Goal: Task Accomplishment & Management: Complete application form

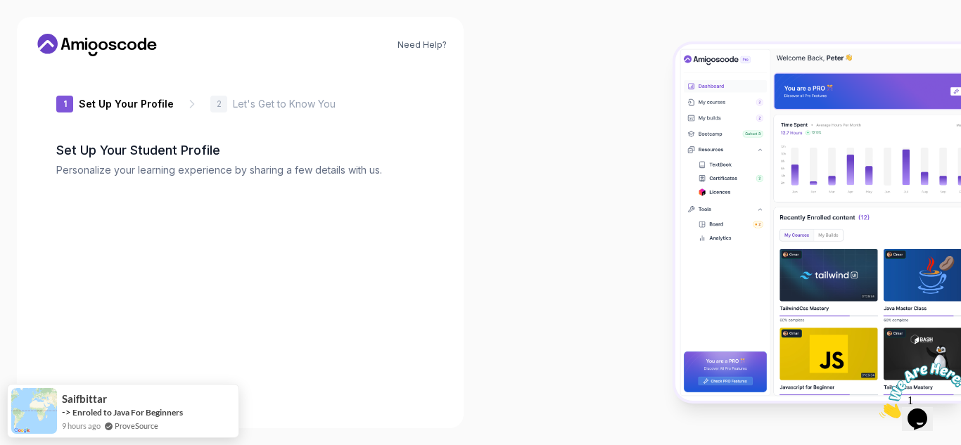
type input "silentwolf34eaa"
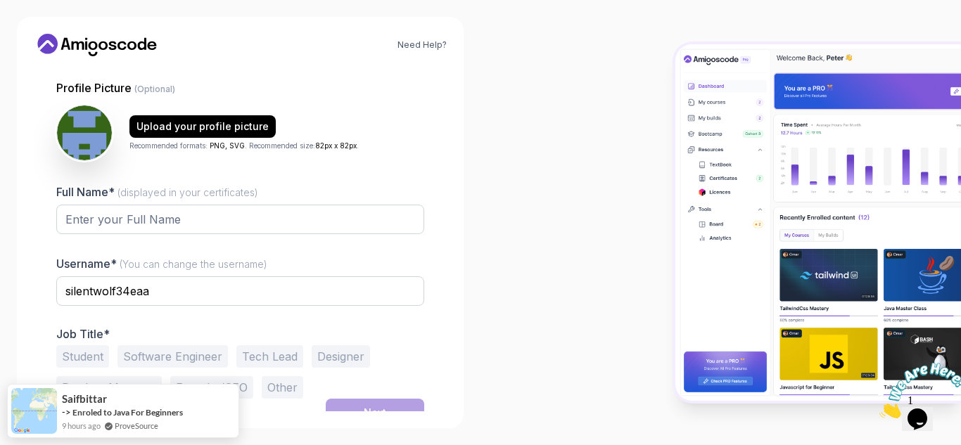
scroll to position [129, 0]
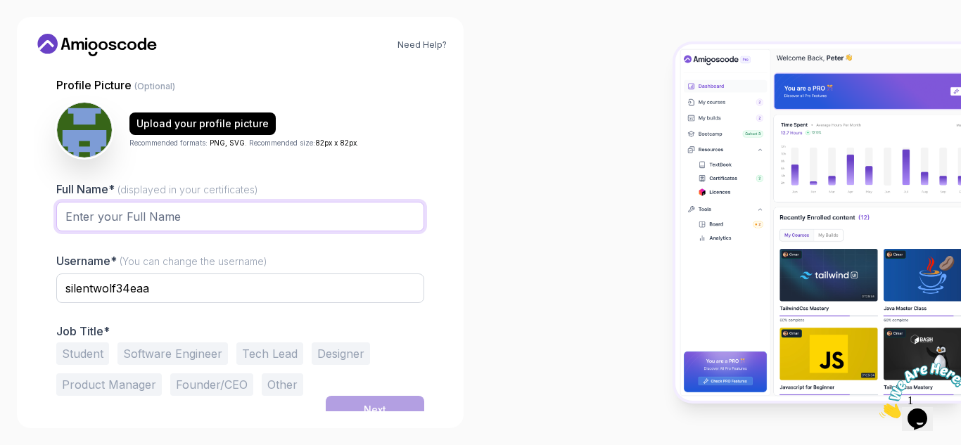
click at [215, 219] on input "Full Name* (displayed in your certificates)" at bounding box center [240, 217] width 368 height 30
type input "Sizwe [PERSON_NAME]"
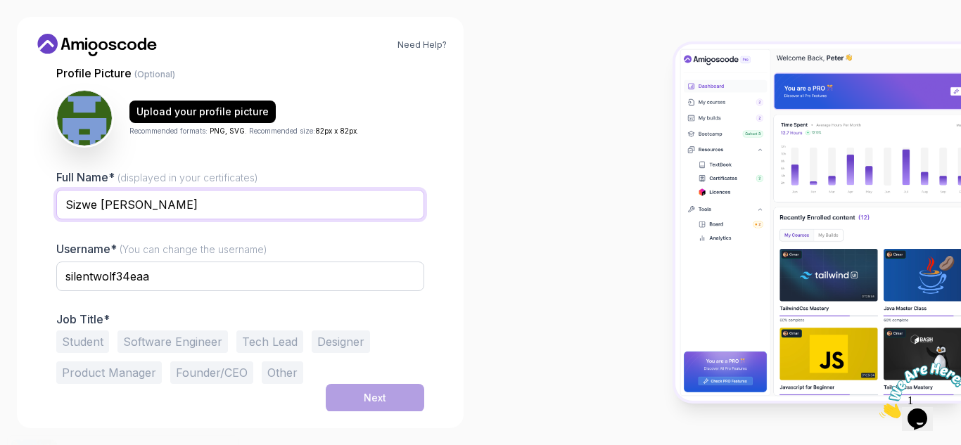
scroll to position [141, 0]
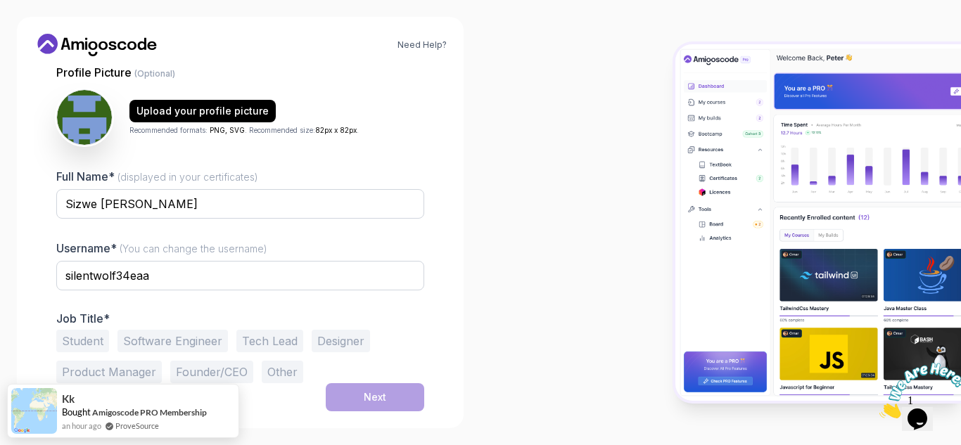
click at [81, 336] on button "Student" at bounding box center [82, 341] width 53 height 23
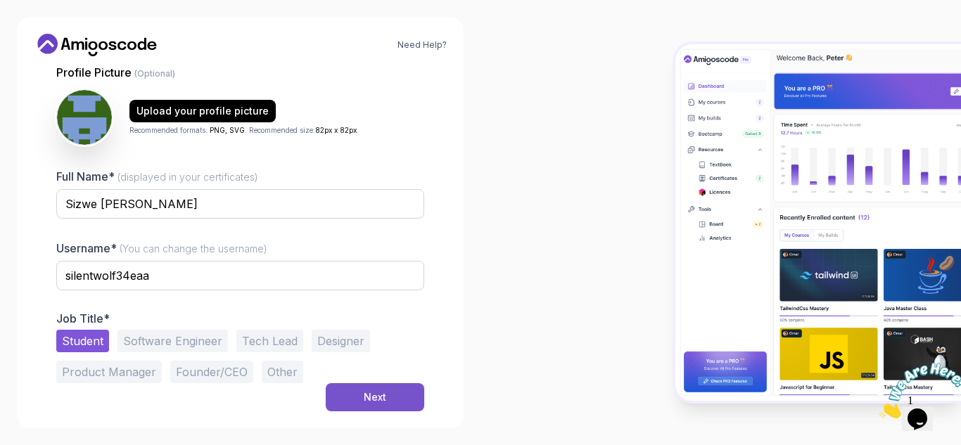
click at [371, 403] on div "Next" at bounding box center [375, 397] width 23 height 14
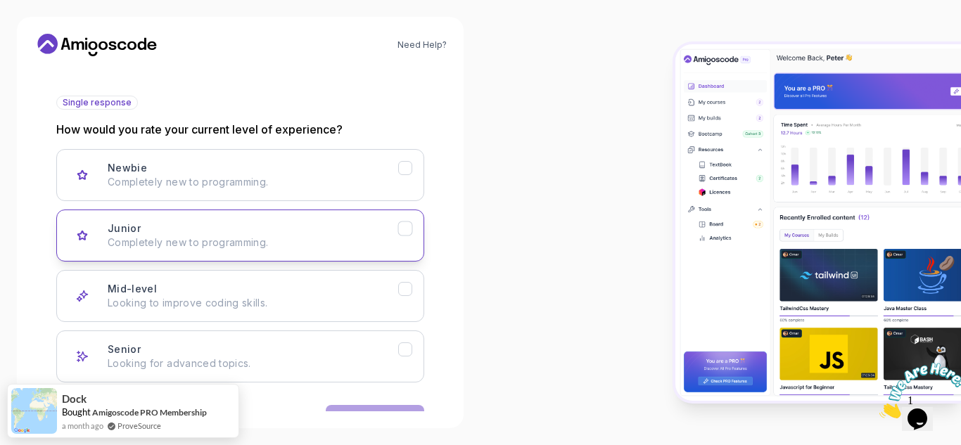
scroll to position [186, 0]
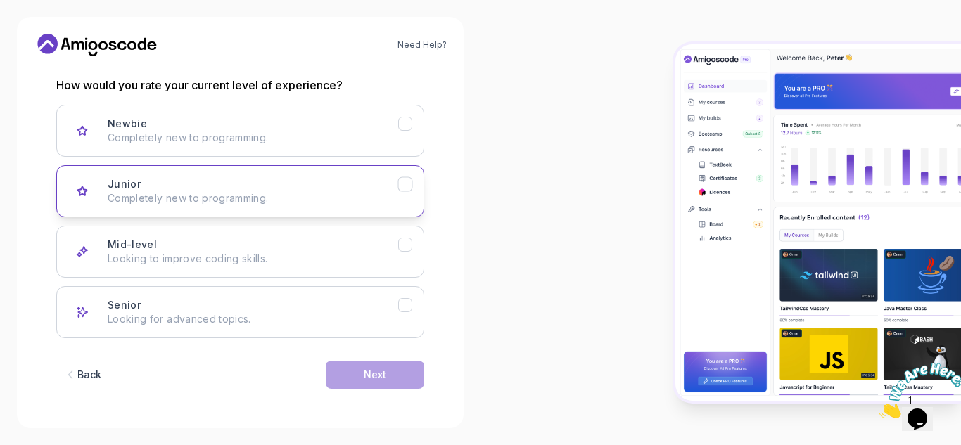
click at [296, 198] on p "Completely new to programming." at bounding box center [253, 198] width 291 height 14
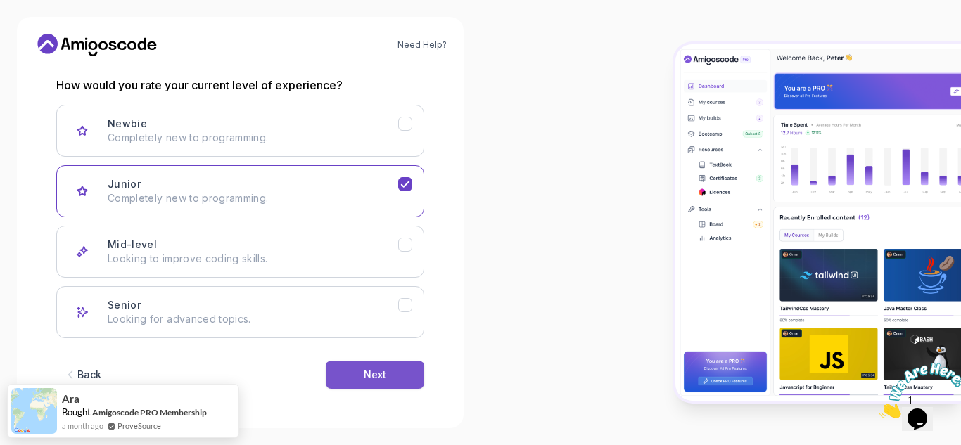
click at [372, 376] on div "Next" at bounding box center [375, 375] width 23 height 14
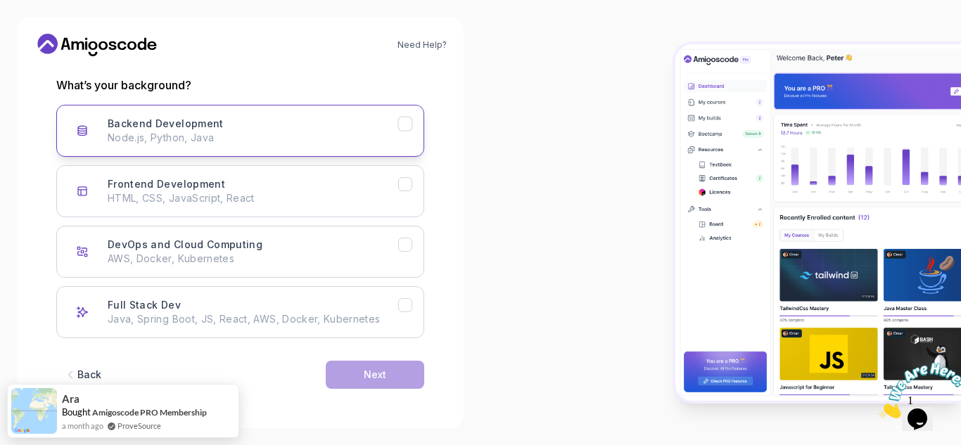
click at [407, 127] on icon "Backend Development" at bounding box center [405, 123] width 13 height 13
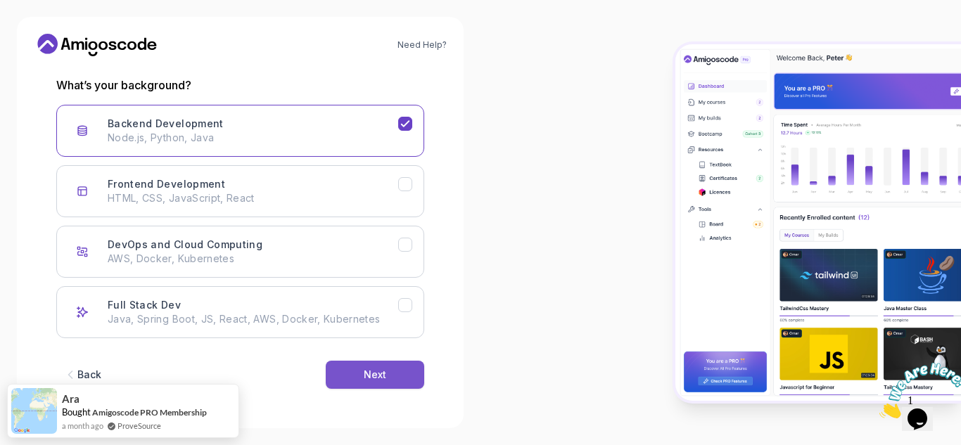
click at [384, 377] on div "Next" at bounding box center [375, 375] width 23 height 14
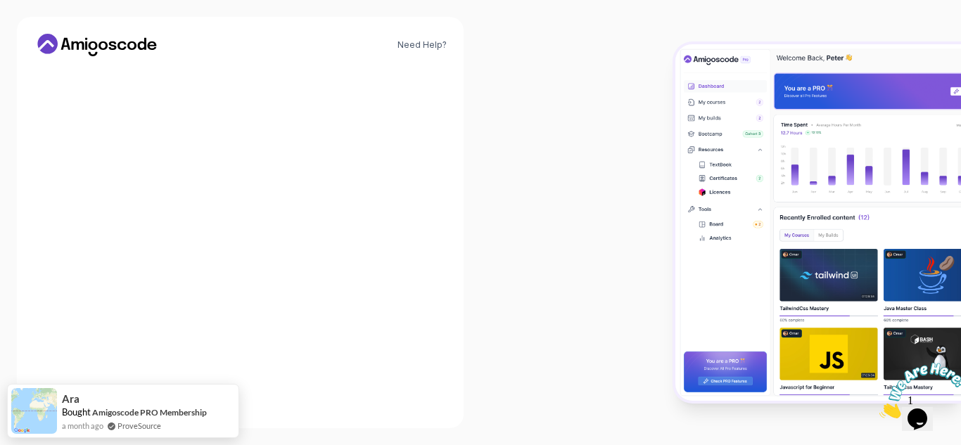
scroll to position [169, 0]
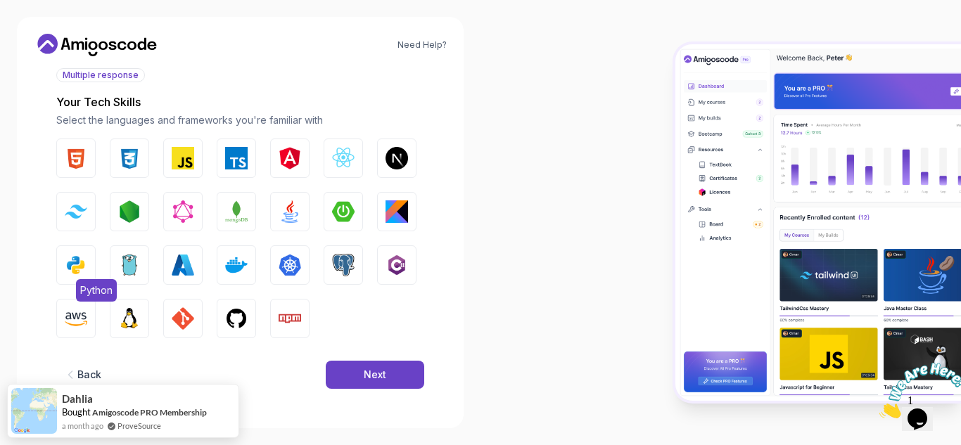
click at [76, 255] on img "button" at bounding box center [76, 265] width 23 height 23
click at [295, 217] on img "button" at bounding box center [290, 211] width 23 height 23
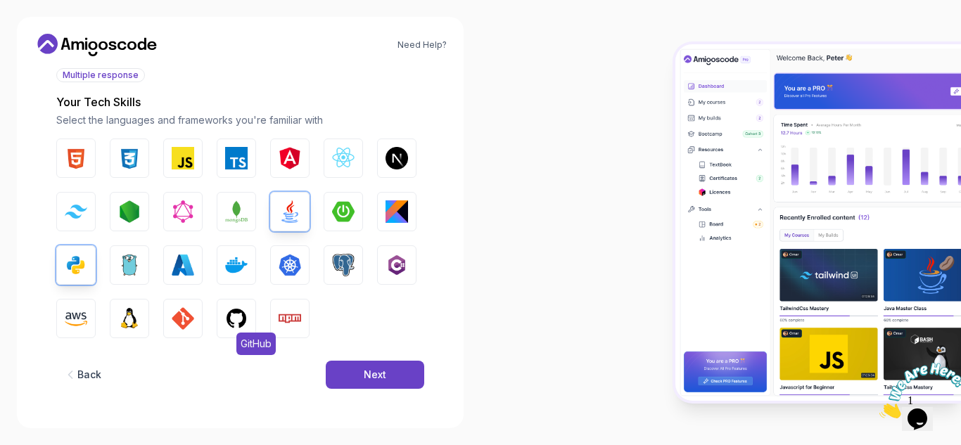
click at [227, 312] on img "button" at bounding box center [236, 318] width 23 height 23
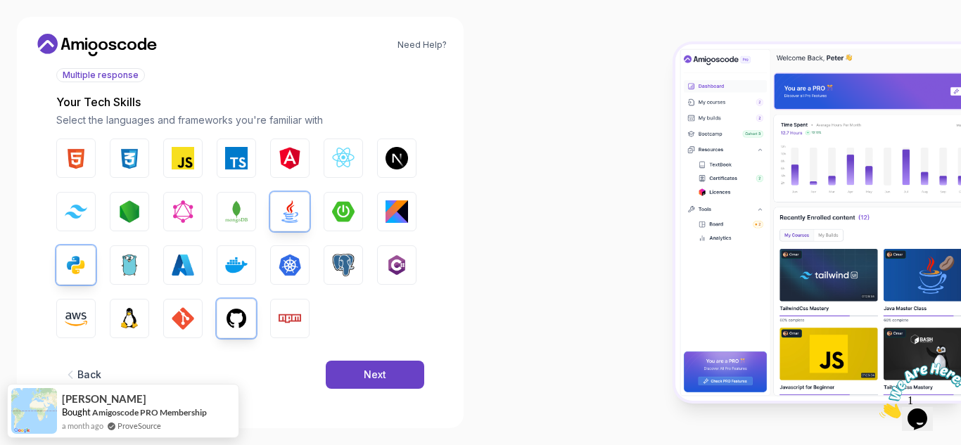
click at [151, 314] on div "HTML CSS JavaScript TypeScript Angular React.js Next.js Tailwind CSS Node.js Gr…" at bounding box center [240, 239] width 368 height 200
click at [174, 321] on img "button" at bounding box center [183, 318] width 23 height 23
click at [142, 320] on button "Linux" at bounding box center [129, 318] width 39 height 39
click at [388, 366] on button "Next" at bounding box center [375, 375] width 98 height 28
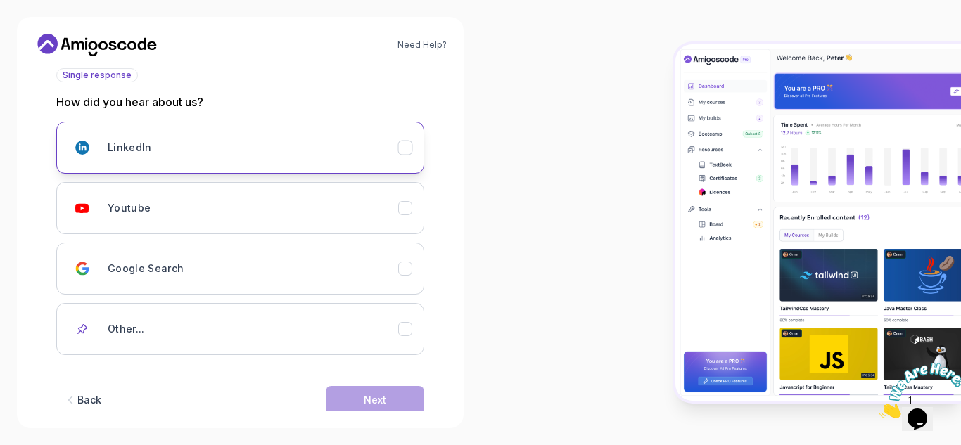
scroll to position [194, 0]
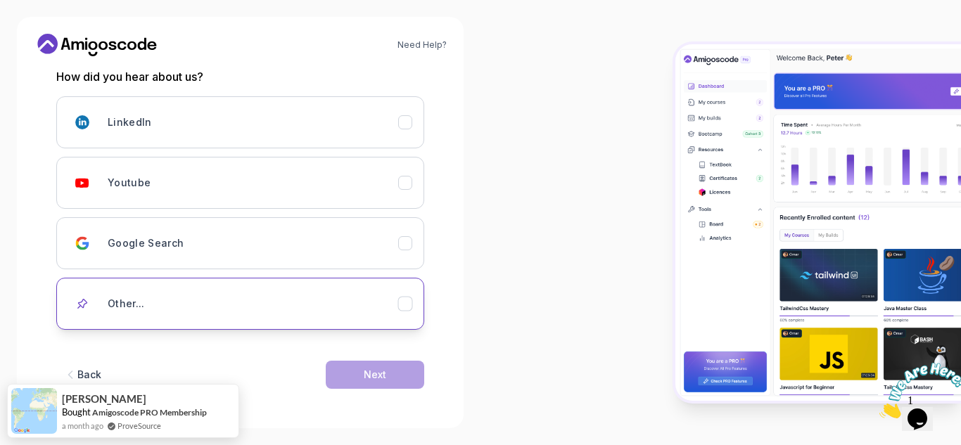
click at [295, 309] on div "Other..." at bounding box center [253, 304] width 291 height 28
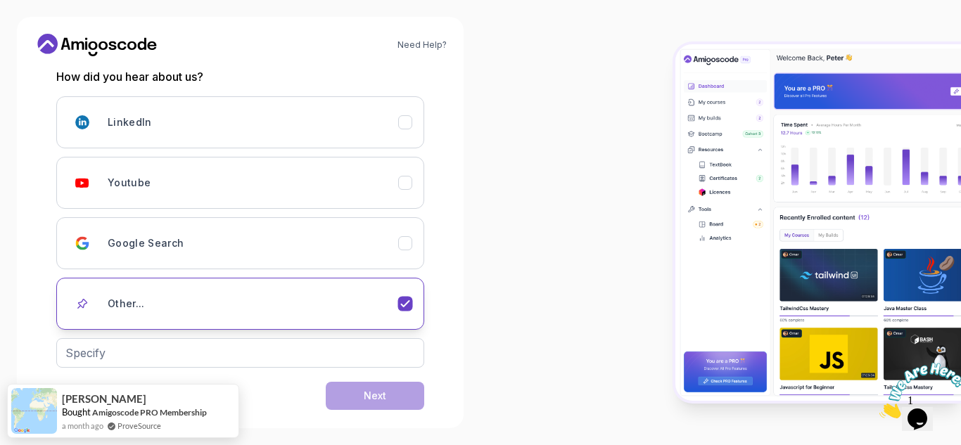
scroll to position [215, 0]
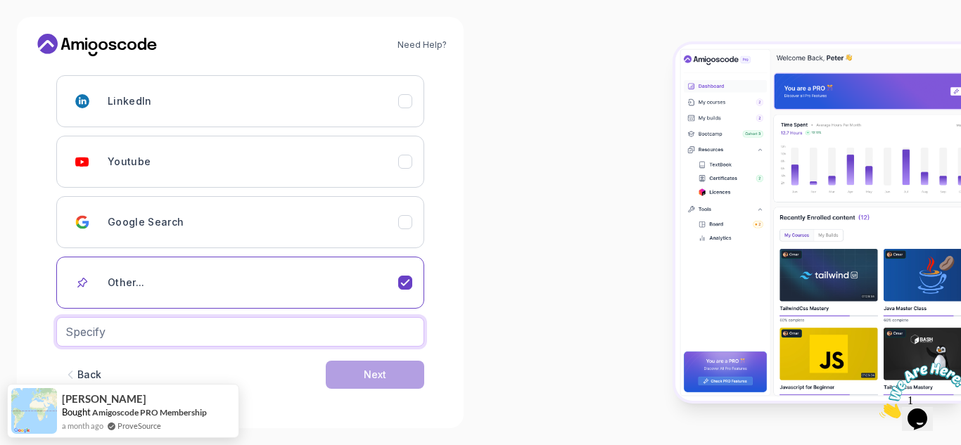
click at [256, 342] on input "text" at bounding box center [240, 332] width 368 height 30
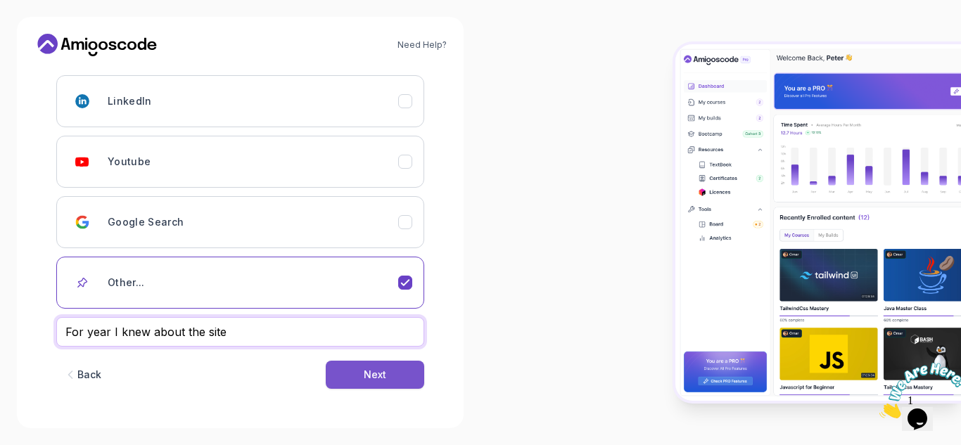
type input "For year I knew about the site"
click at [358, 383] on button "Next" at bounding box center [375, 375] width 98 height 28
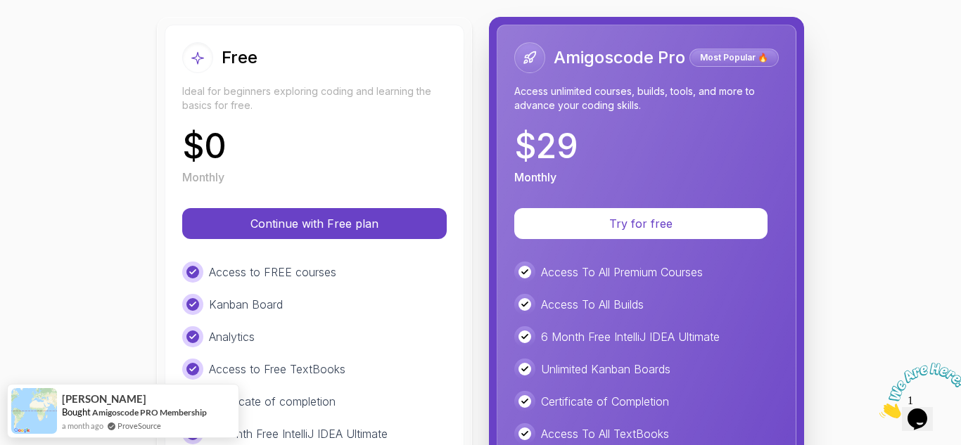
scroll to position [158, 0]
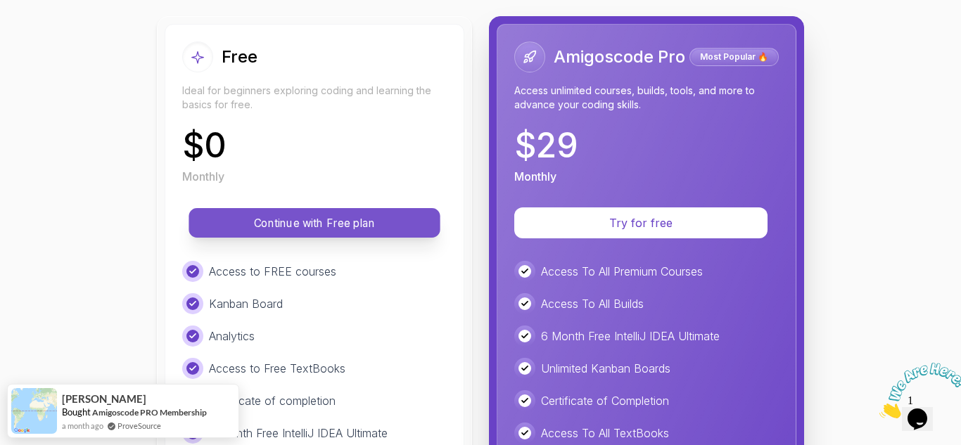
click at [297, 225] on p "Continue with Free plan" at bounding box center [314, 223] width 219 height 16
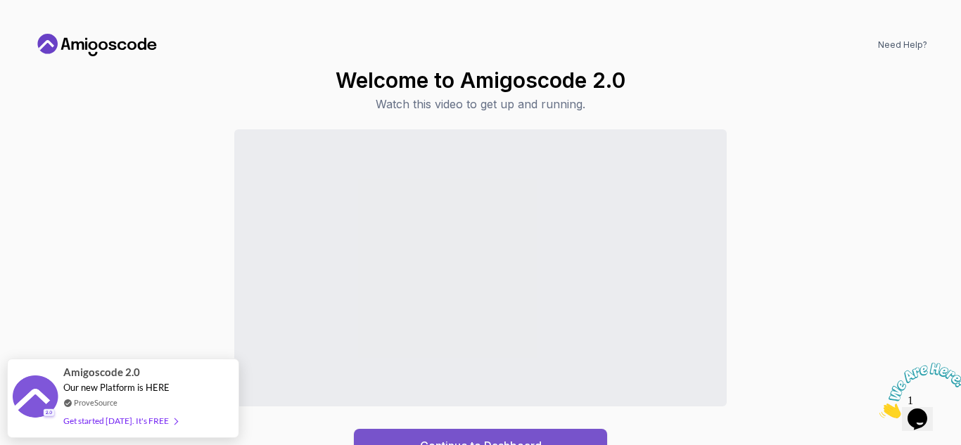
click at [526, 439] on div "Continue to Dashboard" at bounding box center [481, 446] width 122 height 17
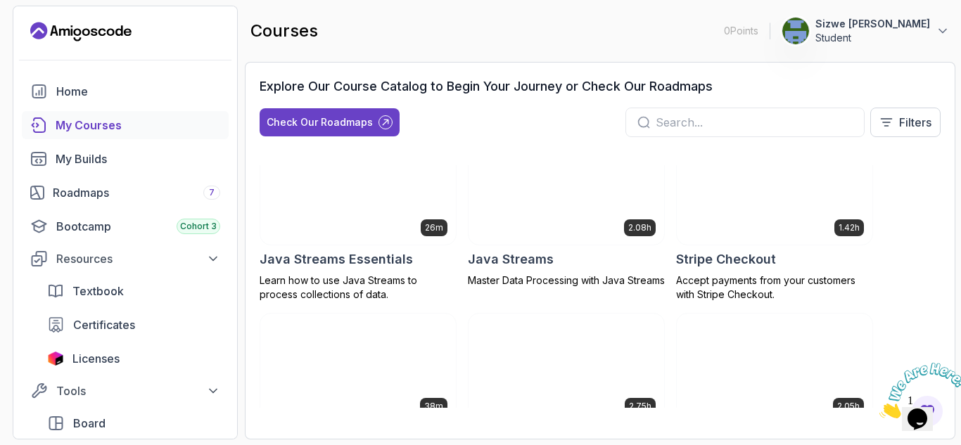
scroll to position [1408, 0]
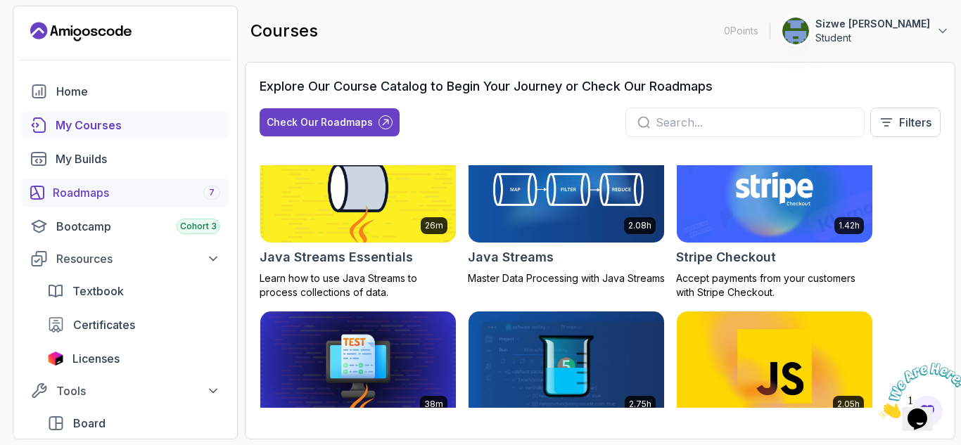
click at [159, 199] on div "Roadmaps 7" at bounding box center [136, 192] width 167 height 17
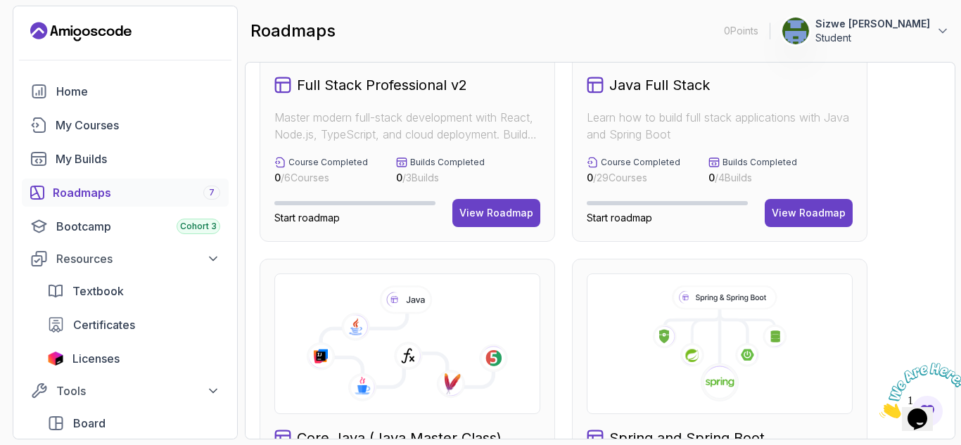
scroll to position [276, 0]
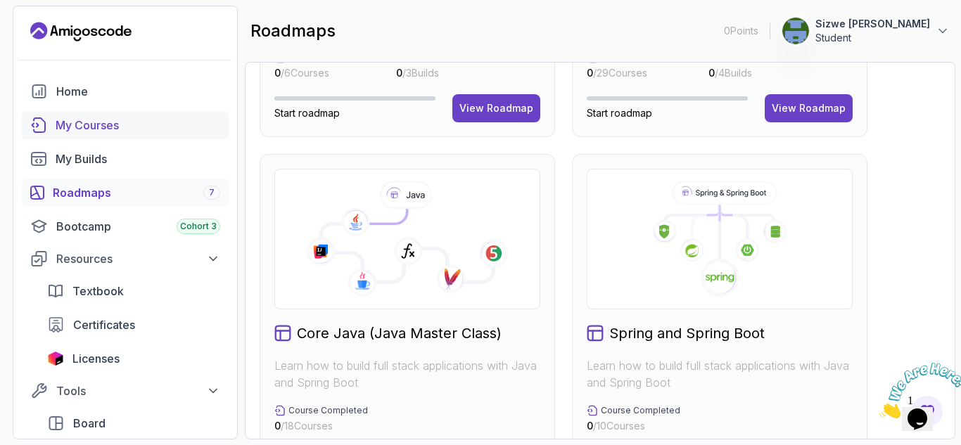
click at [106, 126] on div "My Courses" at bounding box center [138, 125] width 165 height 17
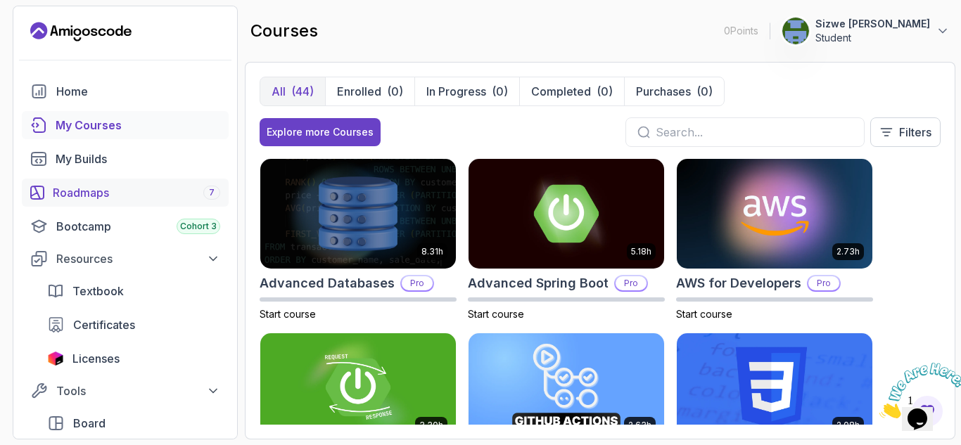
click at [132, 182] on link "Roadmaps 7" at bounding box center [125, 193] width 207 height 28
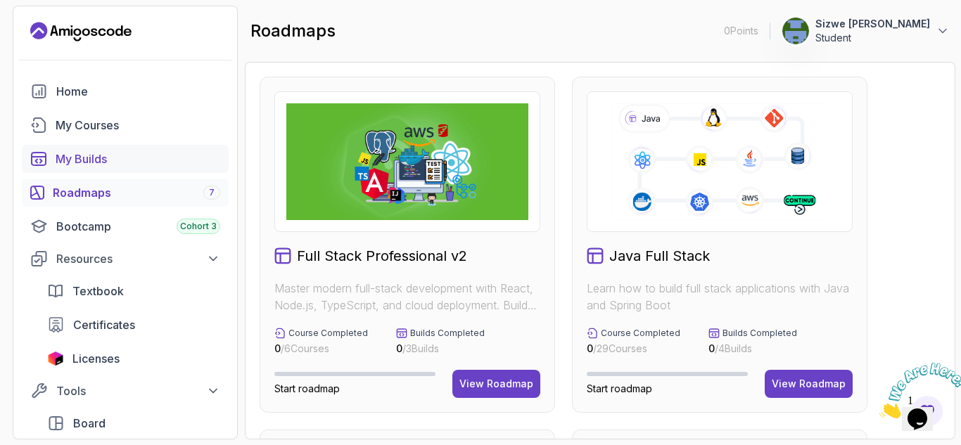
click at [94, 158] on div "My Builds" at bounding box center [138, 159] width 165 height 17
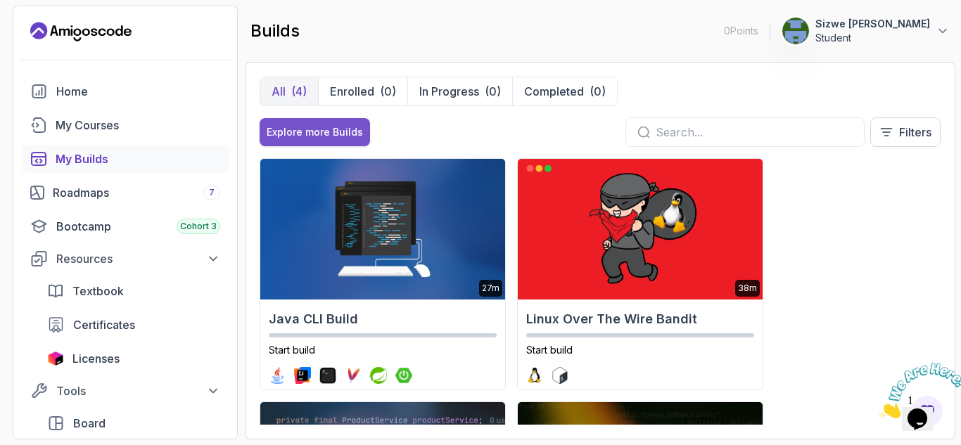
click at [286, 134] on div "Explore more Builds" at bounding box center [315, 132] width 96 height 14
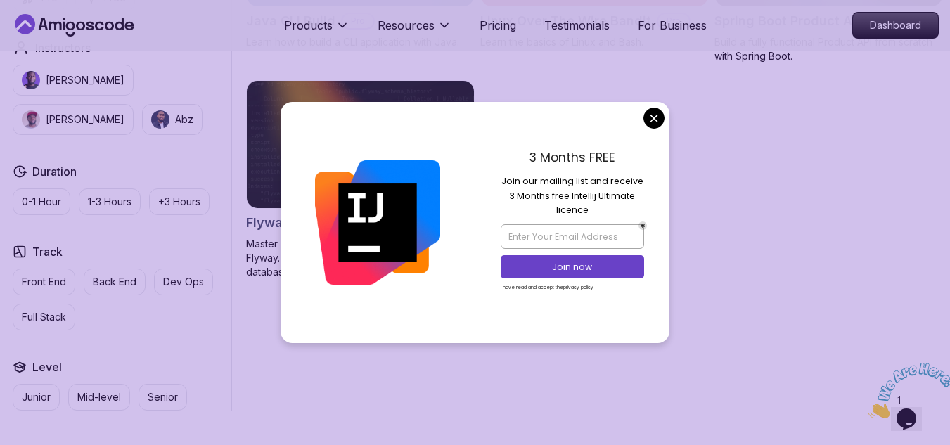
scroll to position [564, 0]
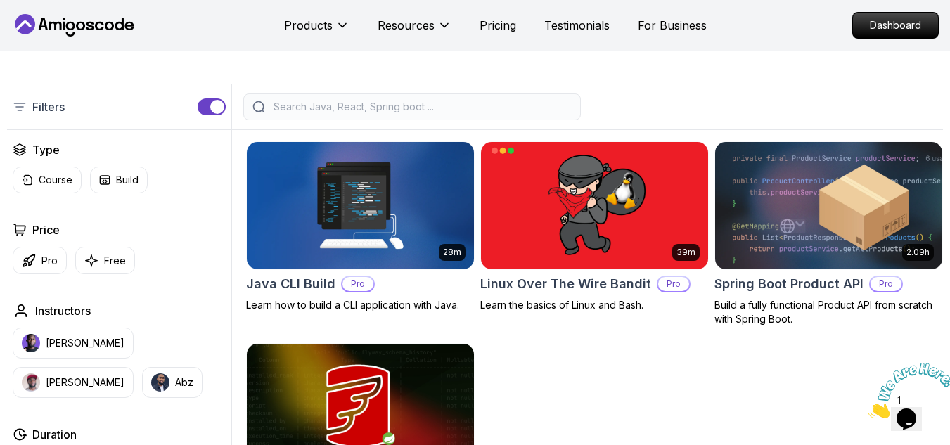
scroll to position [0, 0]
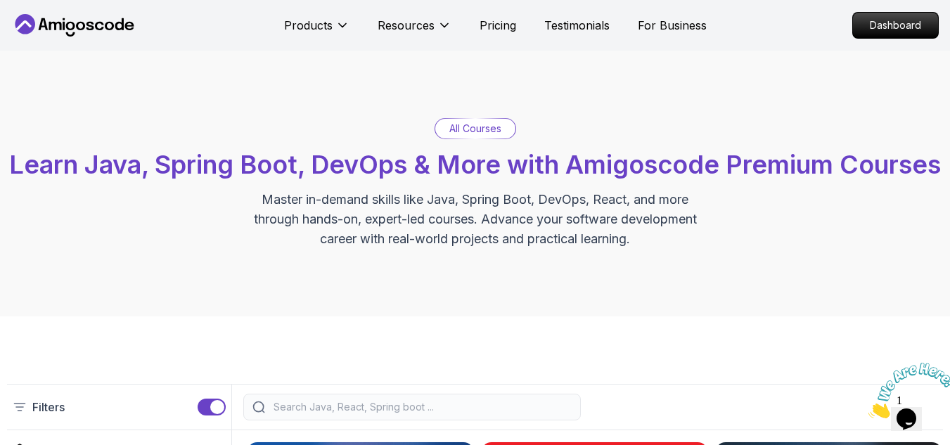
click at [106, 24] on icon at bounding box center [109, 26] width 9 height 8
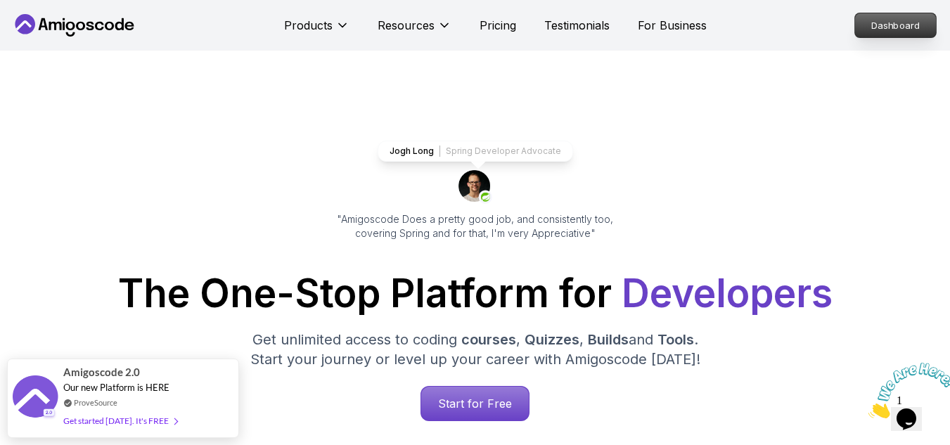
click at [890, 31] on p "Dashboard" at bounding box center [895, 25] width 81 height 24
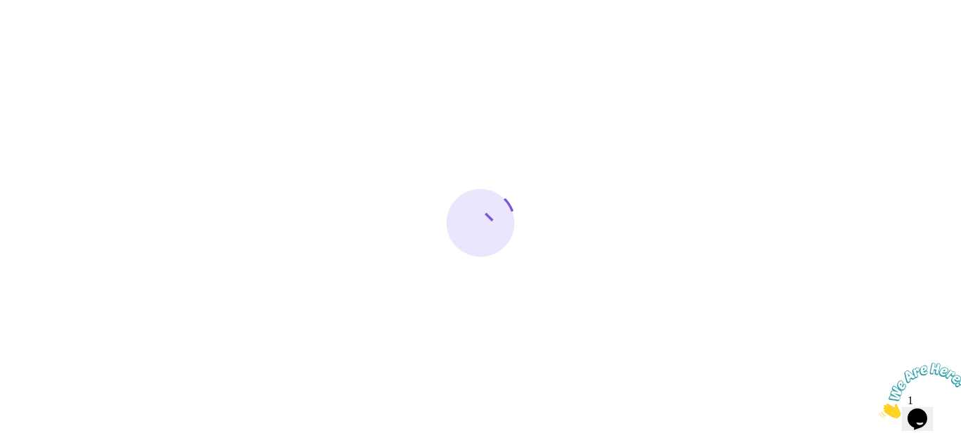
click at [520, 108] on div at bounding box center [480, 222] width 961 height 445
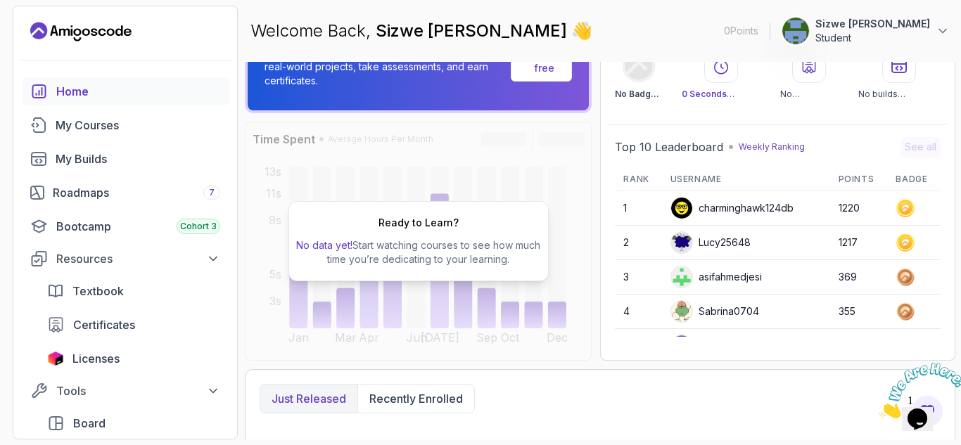
scroll to position [66, 0]
click at [132, 195] on div "Roadmaps 7" at bounding box center [136, 192] width 167 height 17
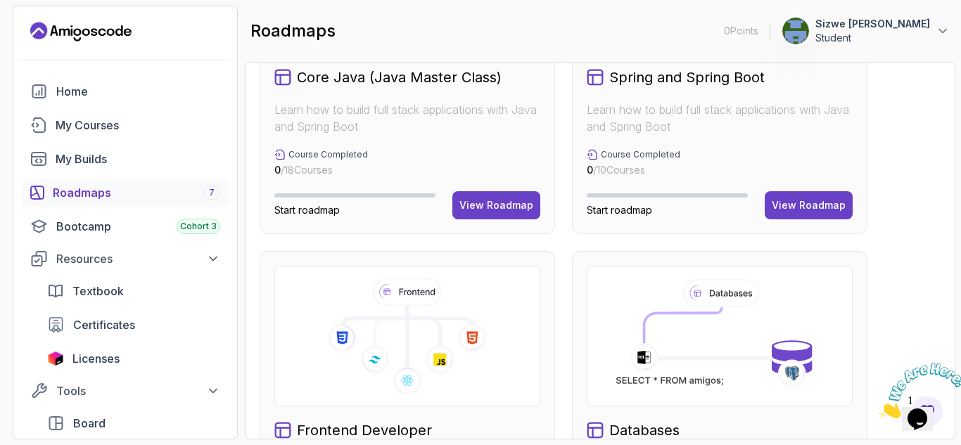
scroll to position [688, 0]
